Goal: Information Seeking & Learning: Learn about a topic

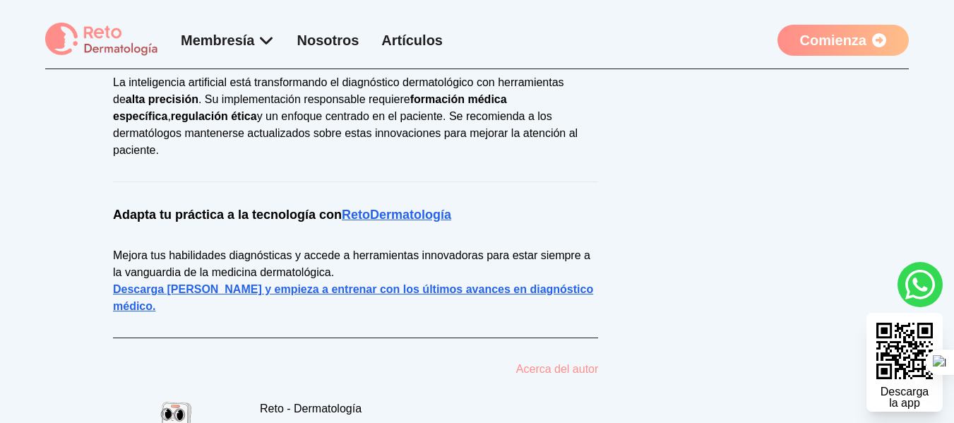
scroll to position [2331, 0]
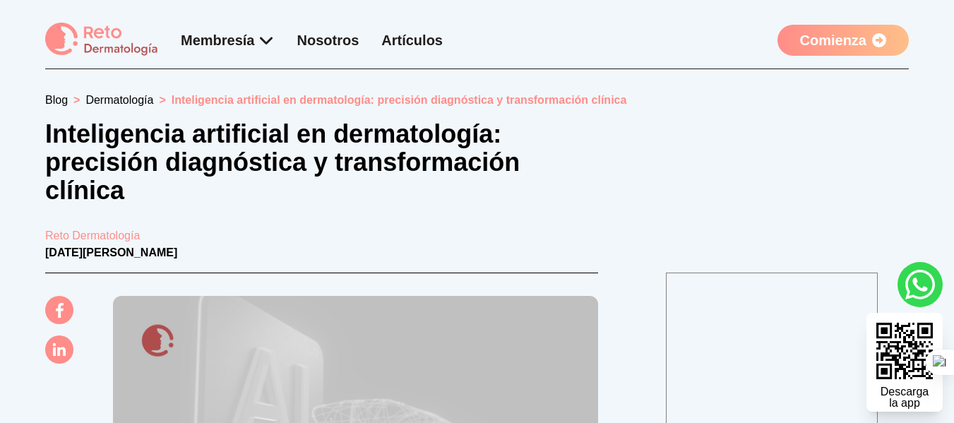
click at [846, 45] on link "Comienza" at bounding box center [843, 40] width 131 height 31
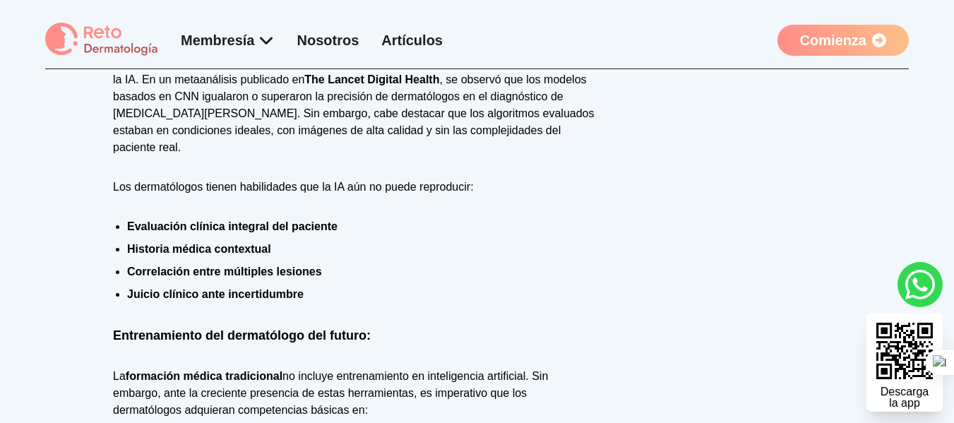
scroll to position [1342, 0]
